Goal: Transaction & Acquisition: Obtain resource

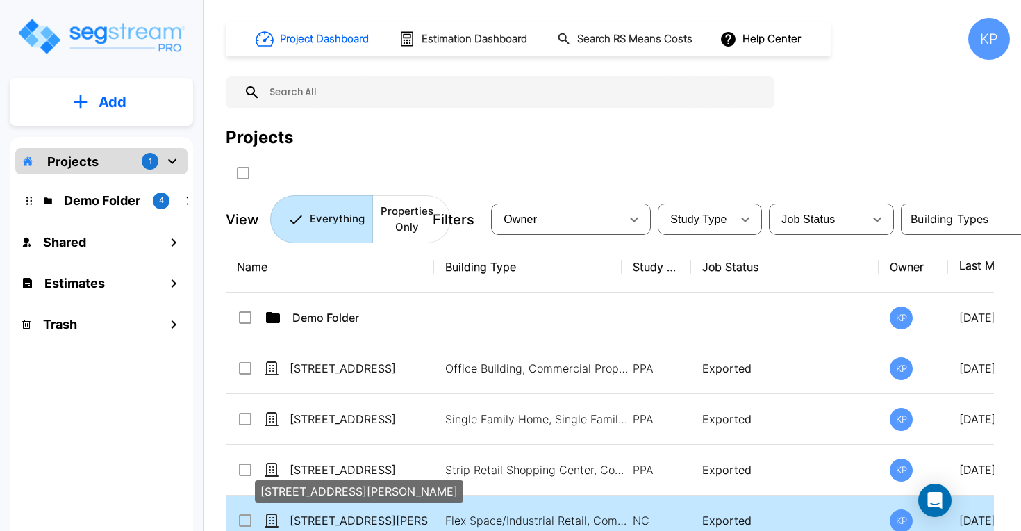
click at [315, 516] on p "250 Gibson Drive Roseville, CA 95678" at bounding box center [359, 520] width 139 height 17
checkbox input "true"
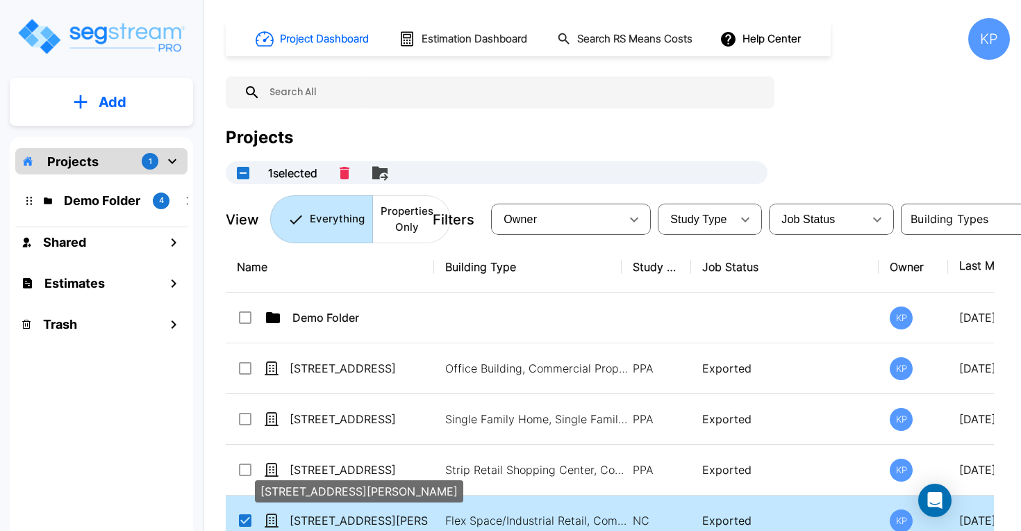
click at [316, 516] on p "[STREET_ADDRESS][PERSON_NAME]" at bounding box center [359, 520] width 139 height 17
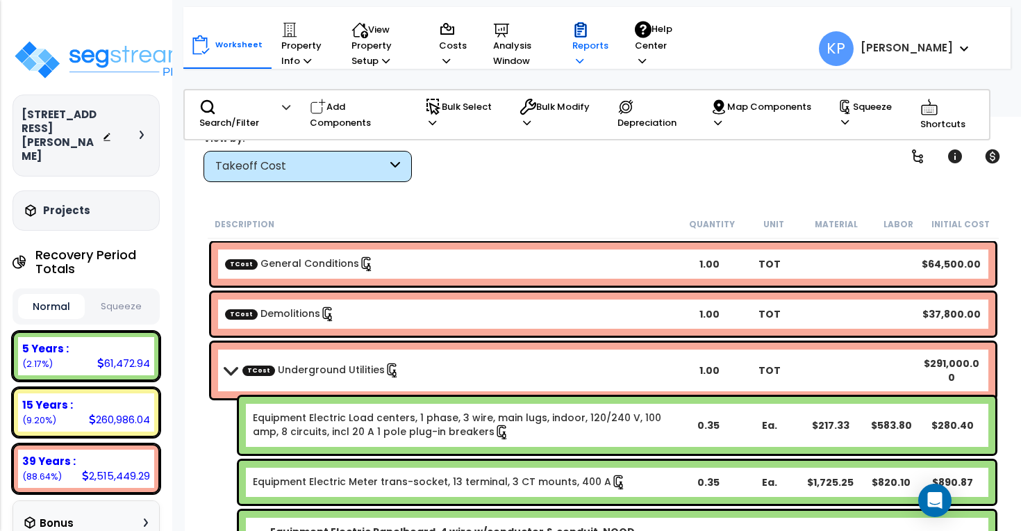
click at [573, 44] on p "Reports" at bounding box center [591, 45] width 36 height 47
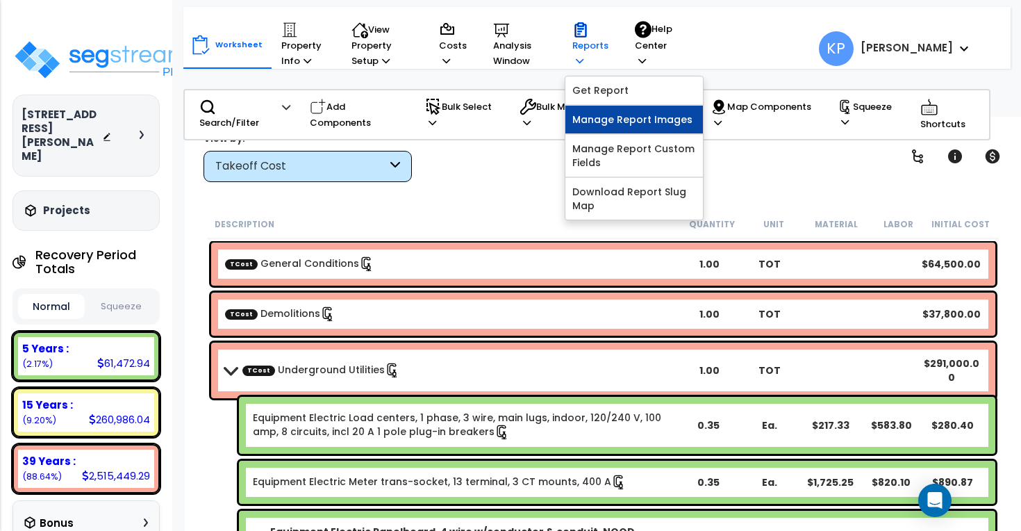
click at [609, 126] on link "Manage Report Images" at bounding box center [635, 120] width 138 height 28
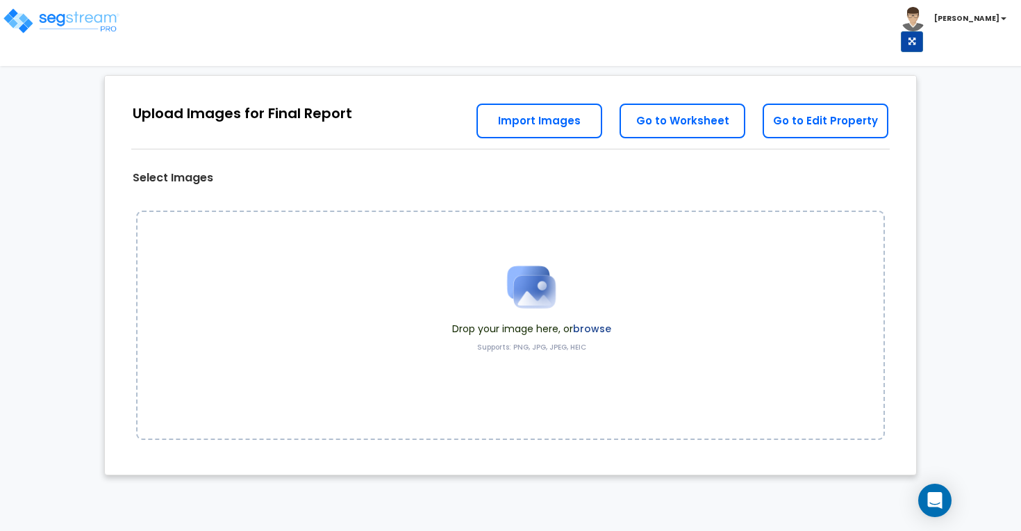
click at [534, 126] on link "Import Images" at bounding box center [540, 121] width 126 height 35
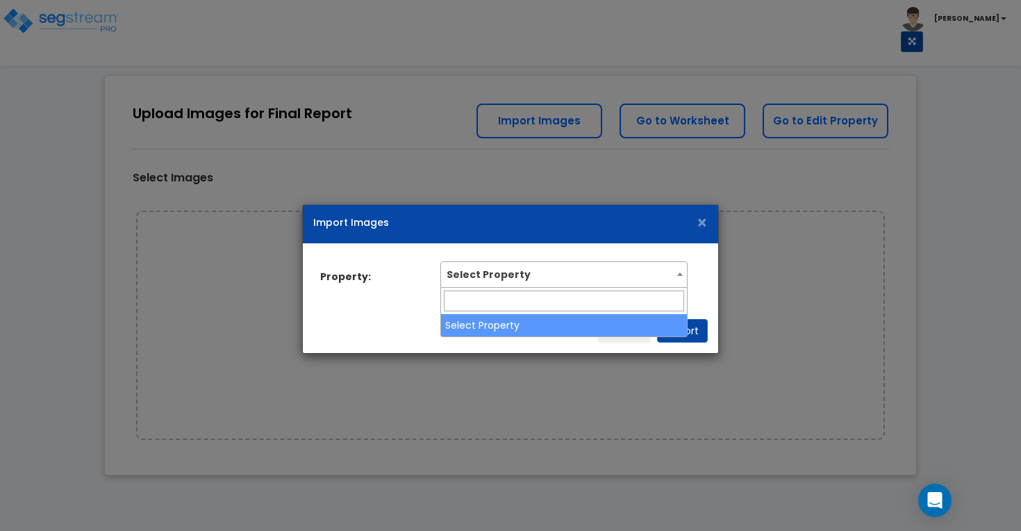
click at [577, 286] on span "Select Property" at bounding box center [563, 274] width 247 height 26
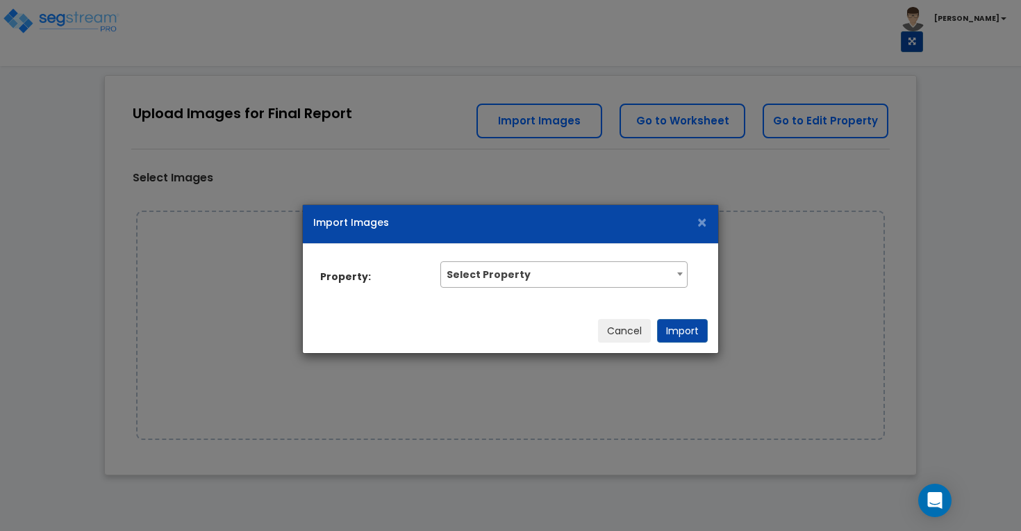
click at [507, 377] on div "Import Images × Property: Select Property Select Property Cancel Import" at bounding box center [510, 265] width 1021 height 531
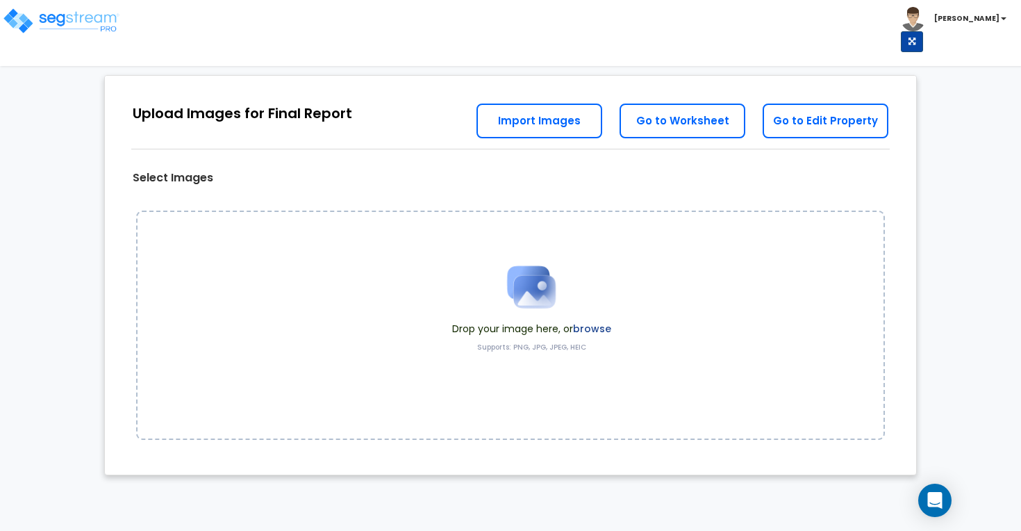
click at [923, 31] on button at bounding box center [912, 41] width 22 height 21
click at [810, 122] on link "Go to Edit Property" at bounding box center [826, 121] width 126 height 35
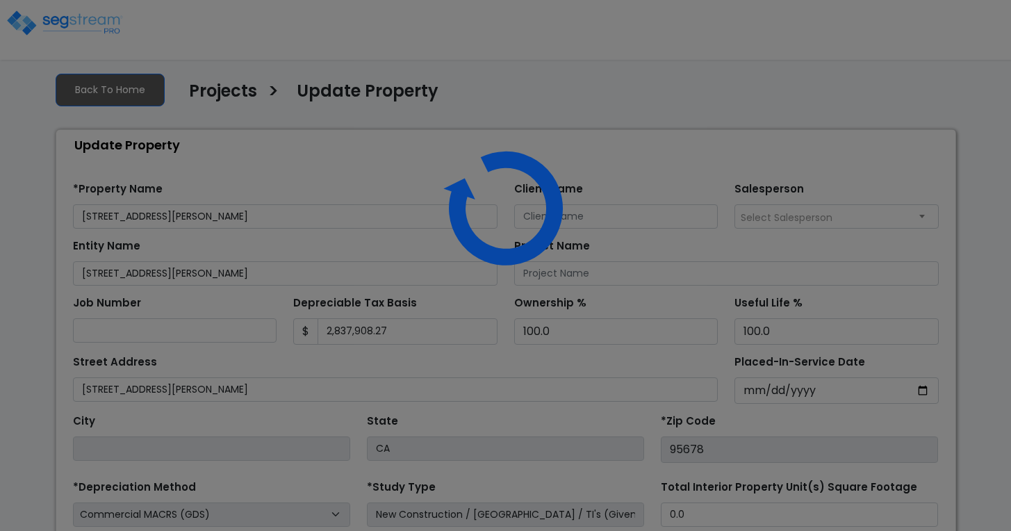
select select "2024"
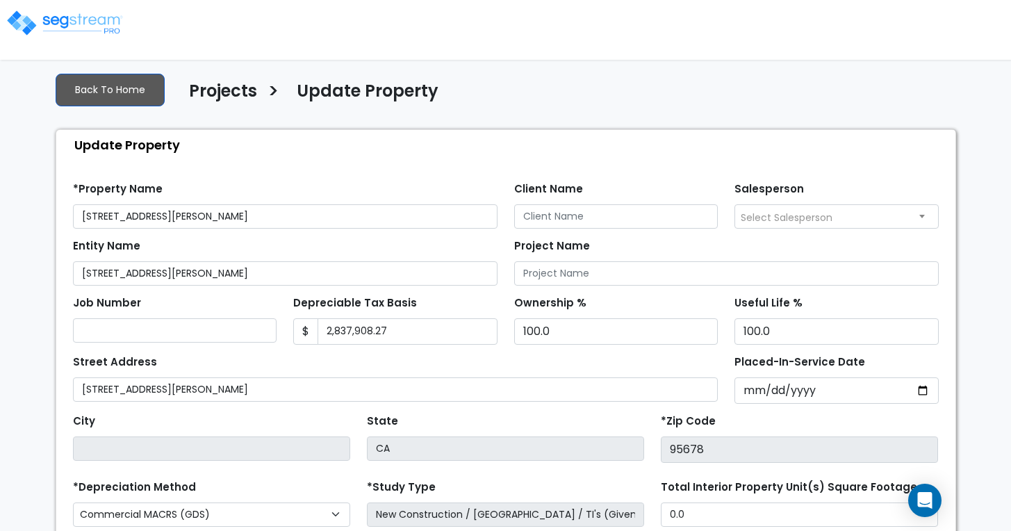
click at [110, 78] on link "Back To Home" at bounding box center [110, 90] width 109 height 33
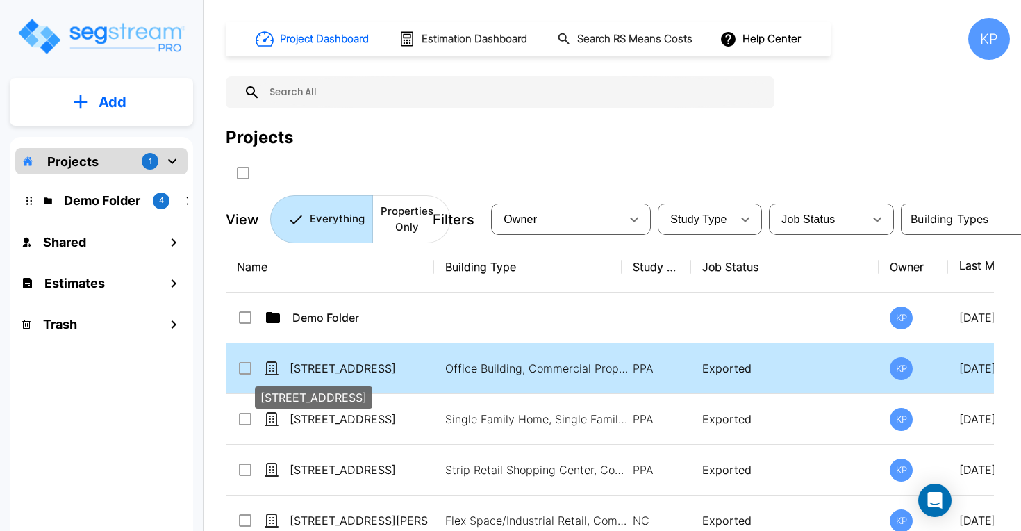
click at [357, 369] on p "[STREET_ADDRESS]" at bounding box center [359, 368] width 139 height 17
checkbox input "true"
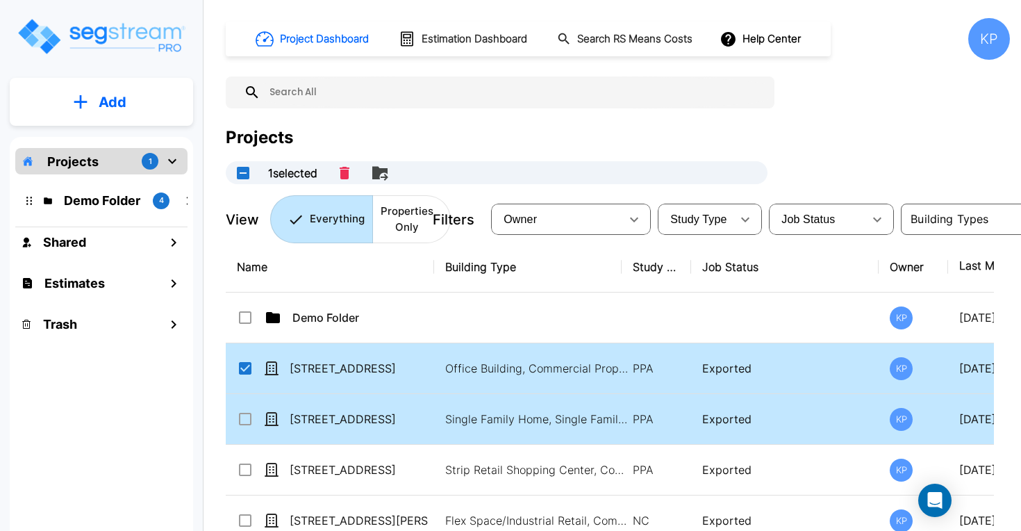
click at [236, 418] on td "[STREET_ADDRESS]" at bounding box center [330, 419] width 208 height 51
checkbox input "true"
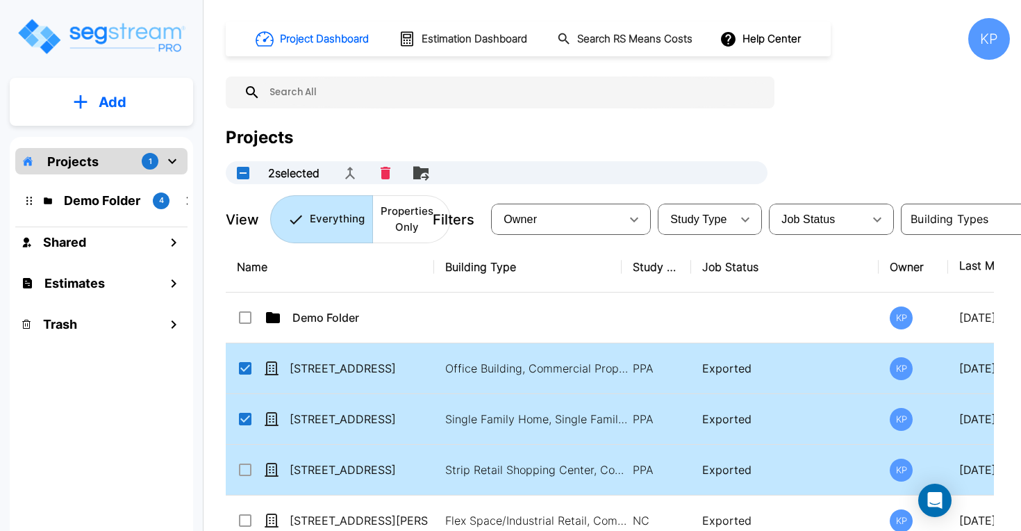
click at [242, 463] on input "select row 6412 Tupelo Dr" at bounding box center [244, 467] width 14 height 12
checkbox input "true"
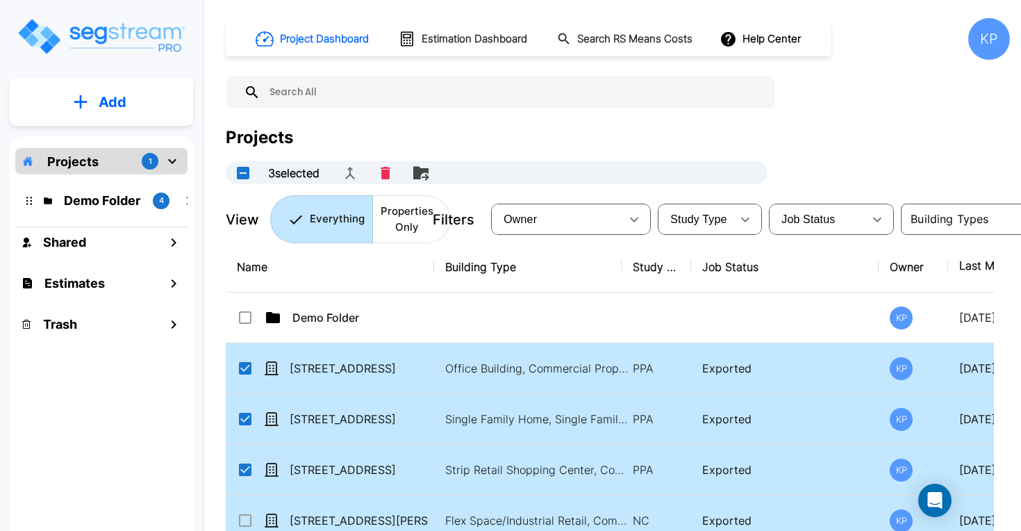
click at [244, 518] on input "select row 250 Gibson Drive Roseville, CA 95678" at bounding box center [244, 518] width 14 height 12
checkbox input "true"
click at [732, 222] on button "button" at bounding box center [746, 220] width 28 height 28
click at [356, 288] on th "Name" at bounding box center [330, 267] width 208 height 51
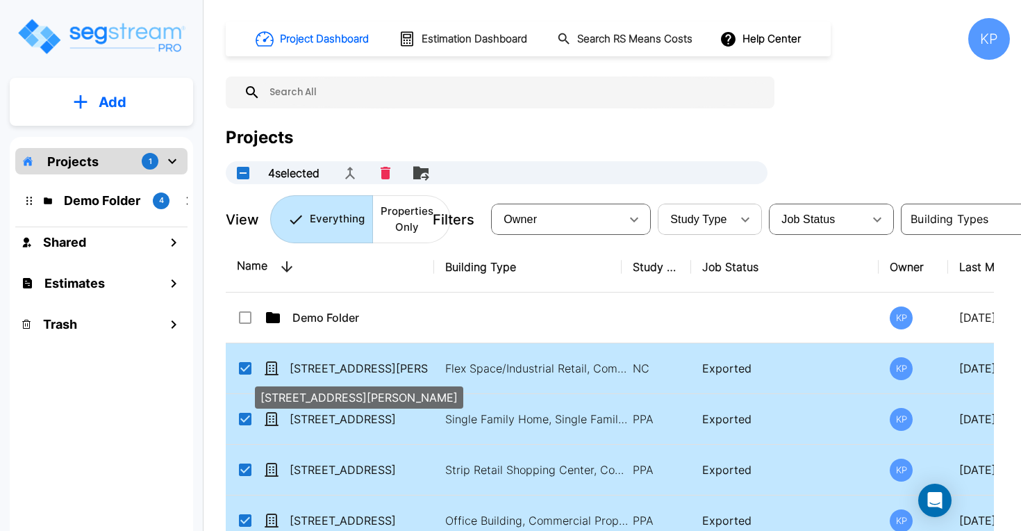
click at [345, 368] on p "[STREET_ADDRESS][PERSON_NAME]" at bounding box center [359, 368] width 139 height 17
checkbox input "true"
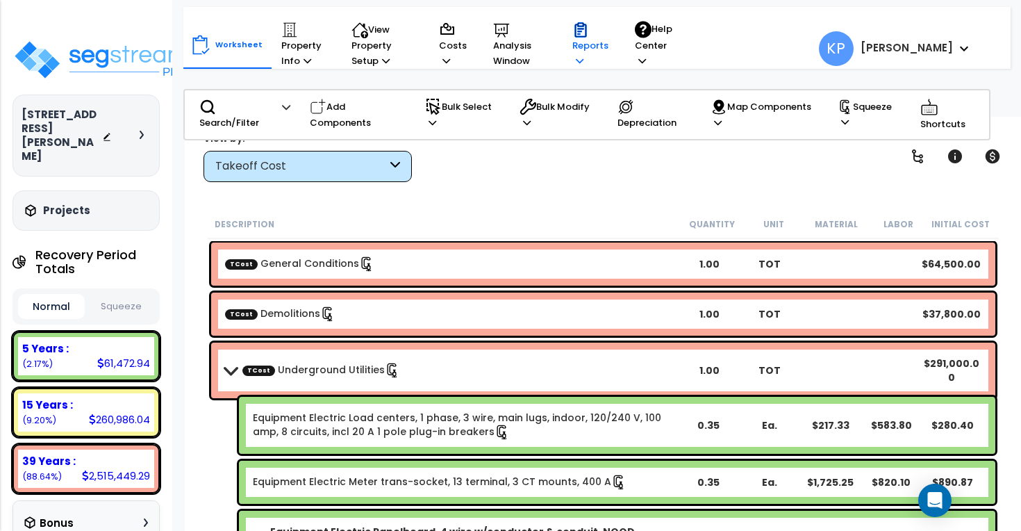
click at [586, 58] on p "Reports" at bounding box center [591, 45] width 36 height 47
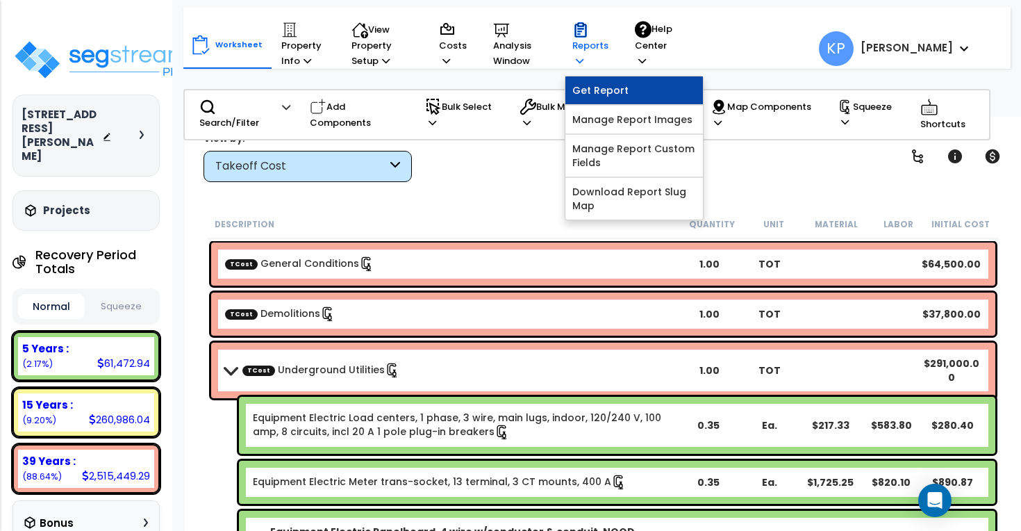
click at [597, 97] on link "Get Report" at bounding box center [635, 90] width 138 height 28
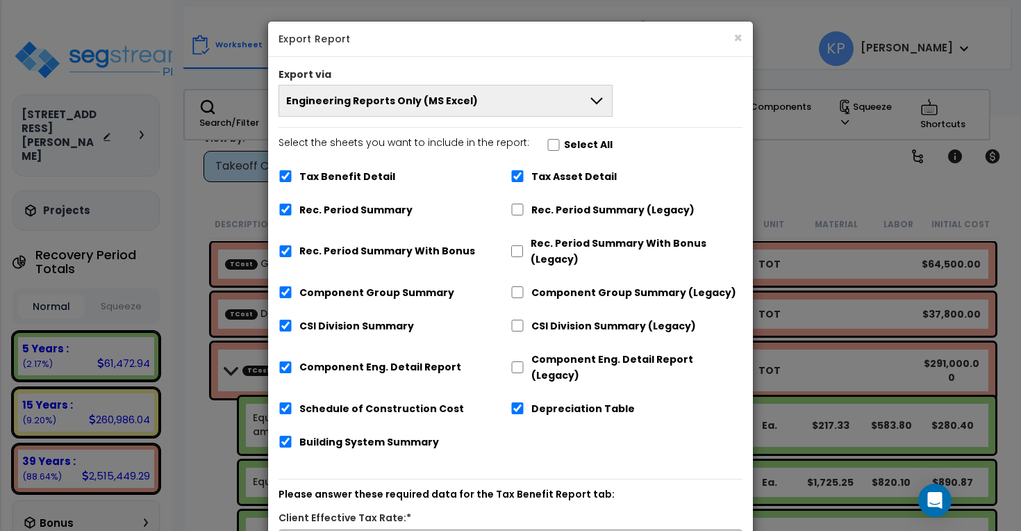
click at [509, 92] on button "Engineering Reports Only (MS Excel)" at bounding box center [446, 101] width 334 height 32
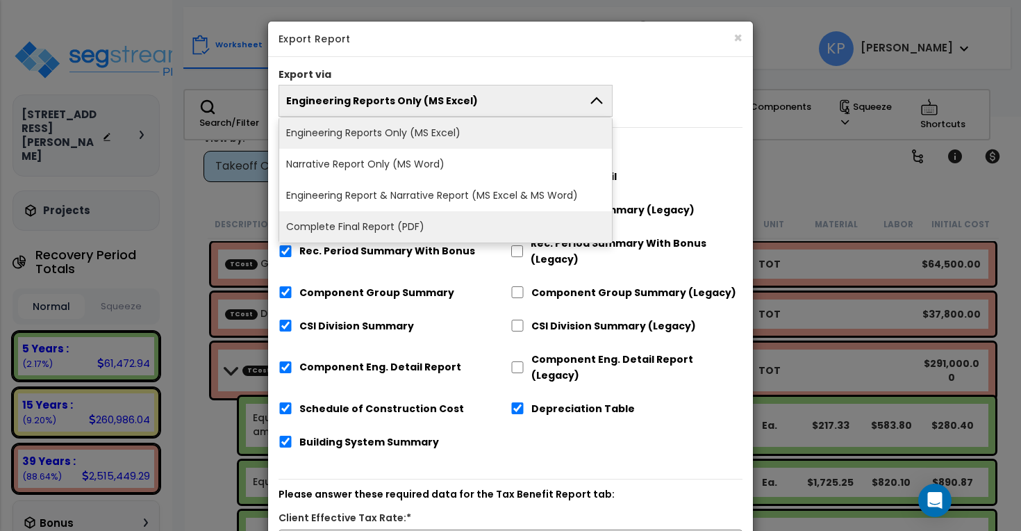
click at [422, 231] on li "Complete Final Report (PDF)" at bounding box center [445, 226] width 333 height 31
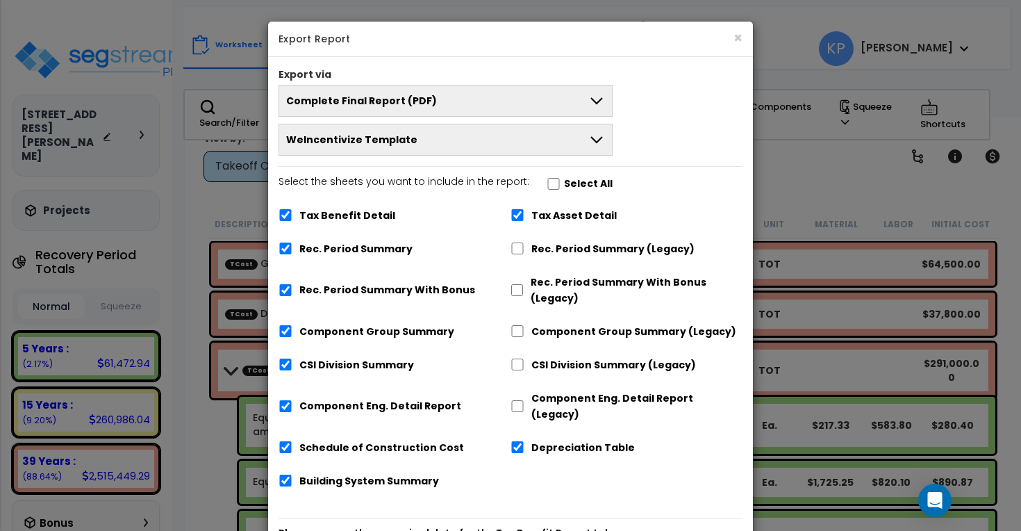
click at [451, 135] on button "WeIncentivize Template" at bounding box center [446, 140] width 334 height 32
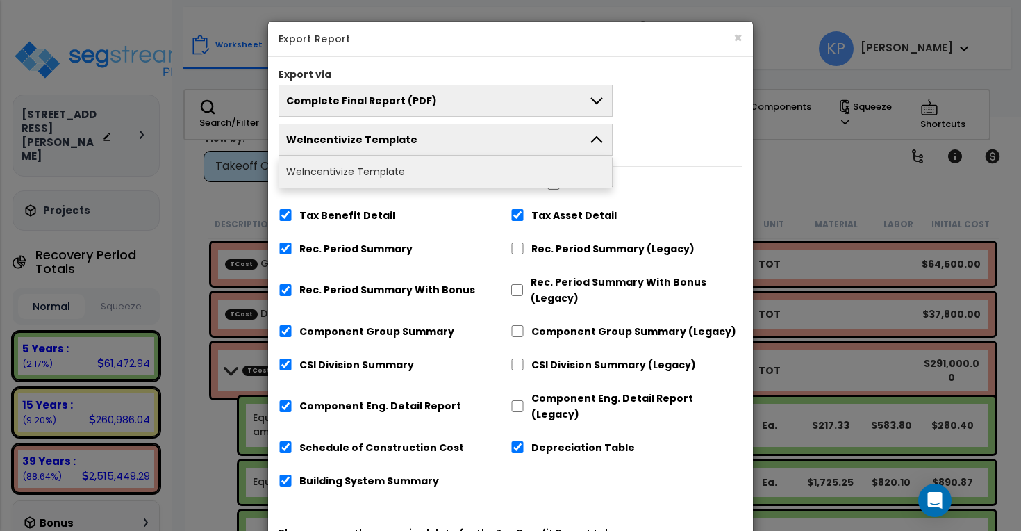
click at [451, 135] on button "WeIncentivize Template" at bounding box center [446, 140] width 334 height 32
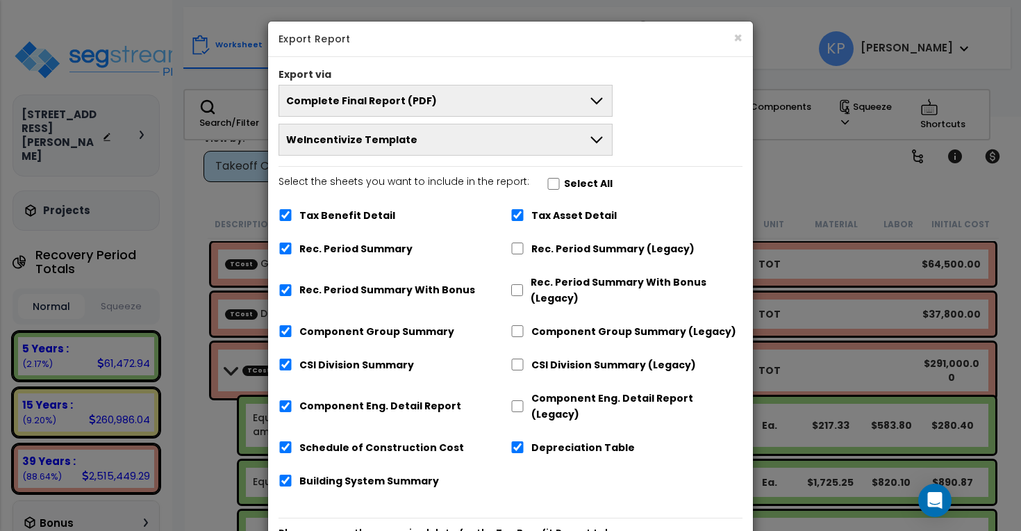
scroll to position [256, 0]
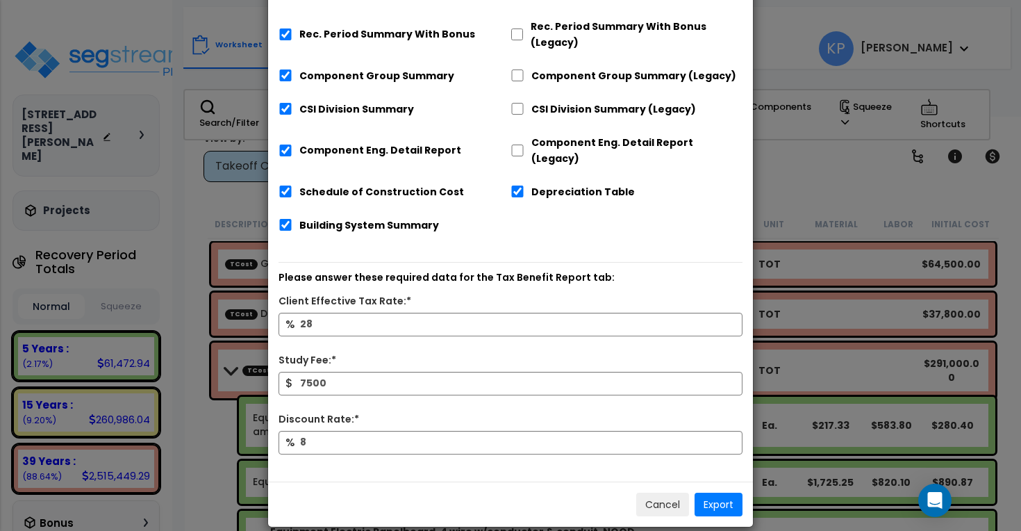
click at [708, 493] on button "Export" at bounding box center [719, 505] width 48 height 24
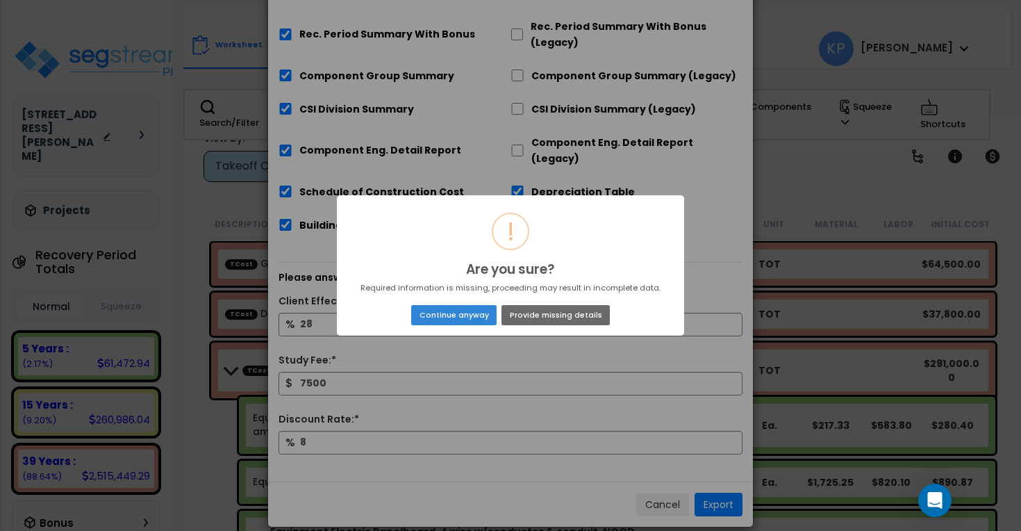
click at [545, 317] on button "Provide missing details" at bounding box center [556, 314] width 108 height 19
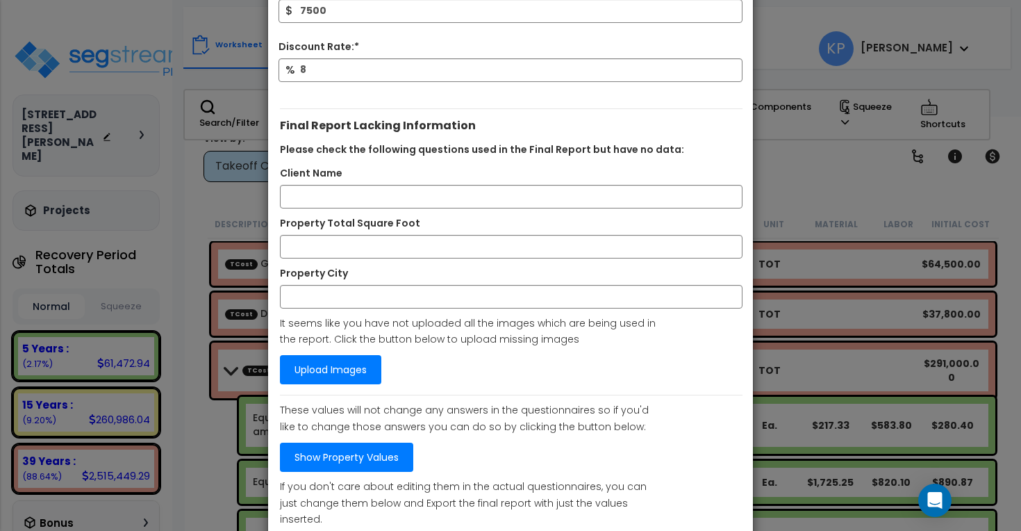
scroll to position [722, 0]
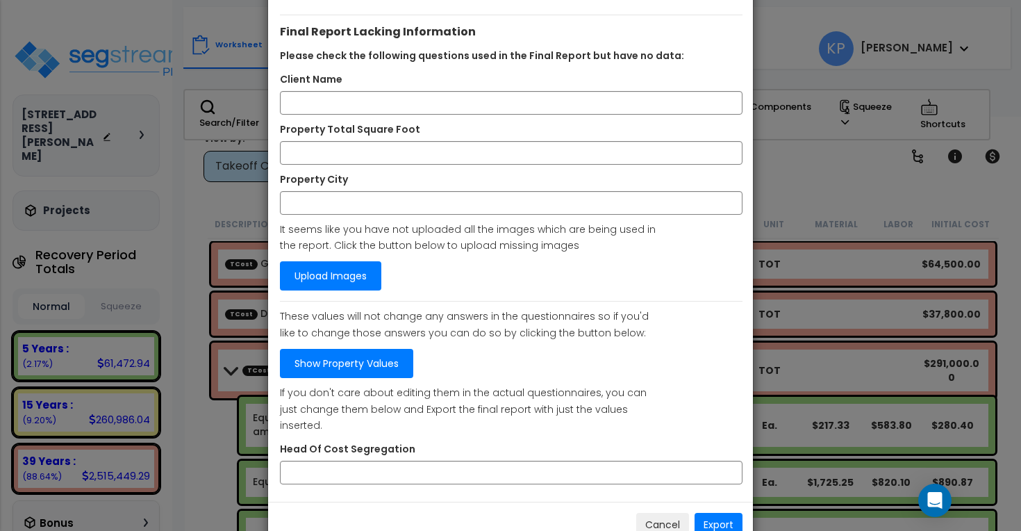
click at [664, 513] on button "Cancel" at bounding box center [662, 525] width 53 height 24
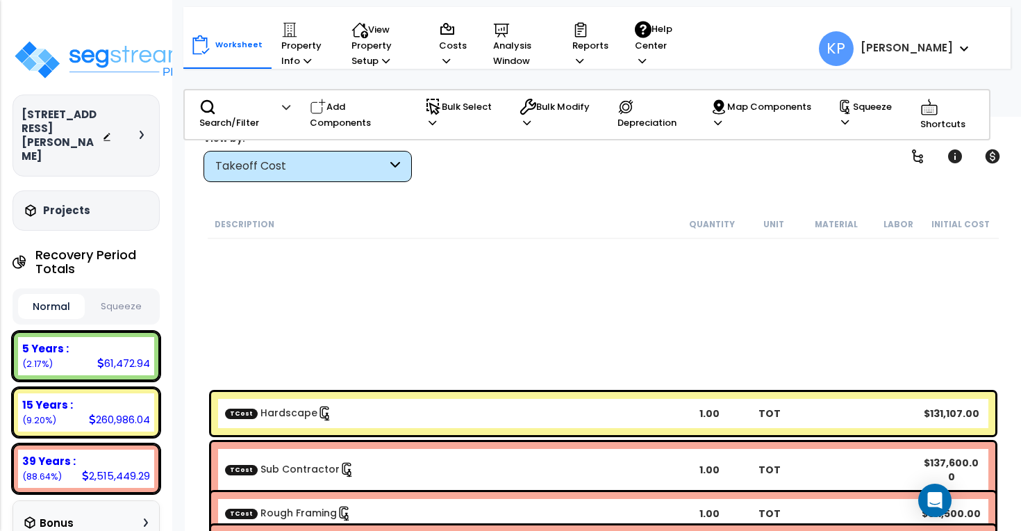
scroll to position [1101, 0]
